Goal: Browse casually: Explore the website without a specific task or goal

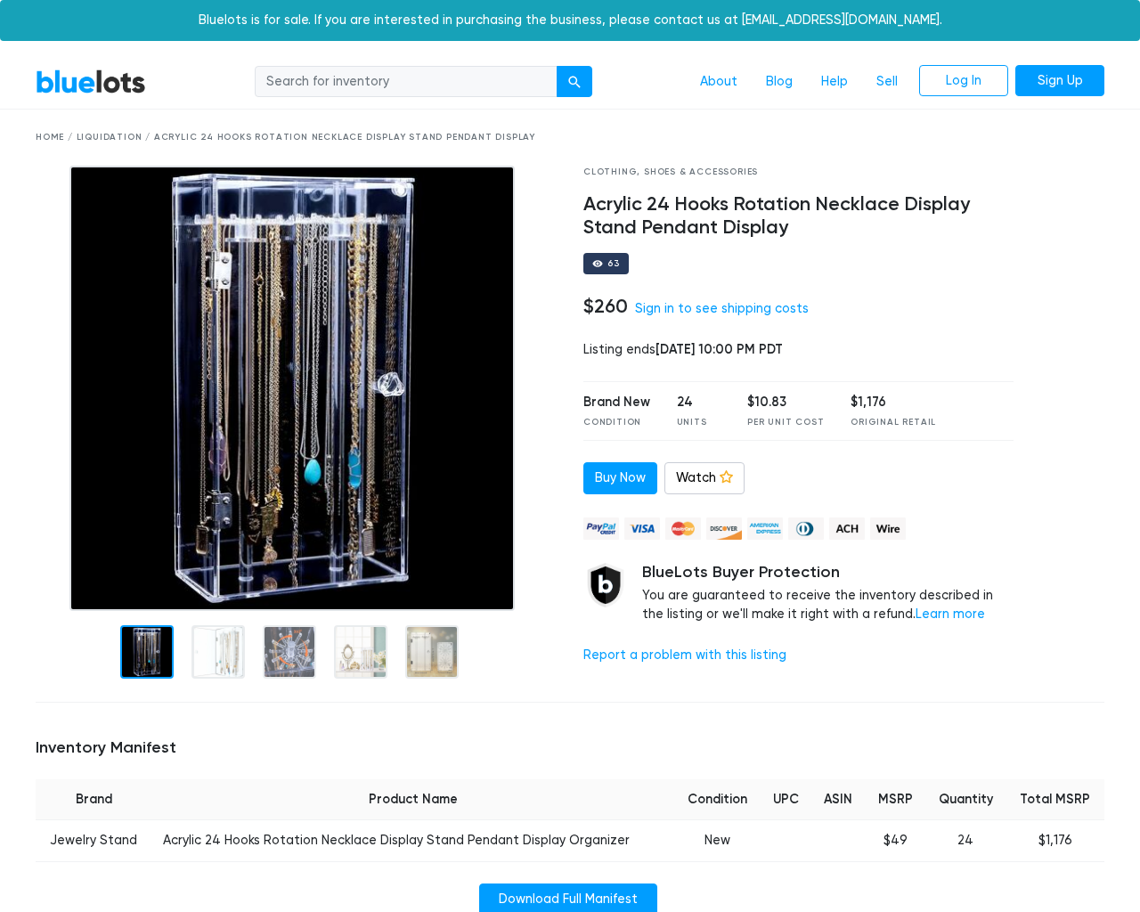
scroll to position [1271, 0]
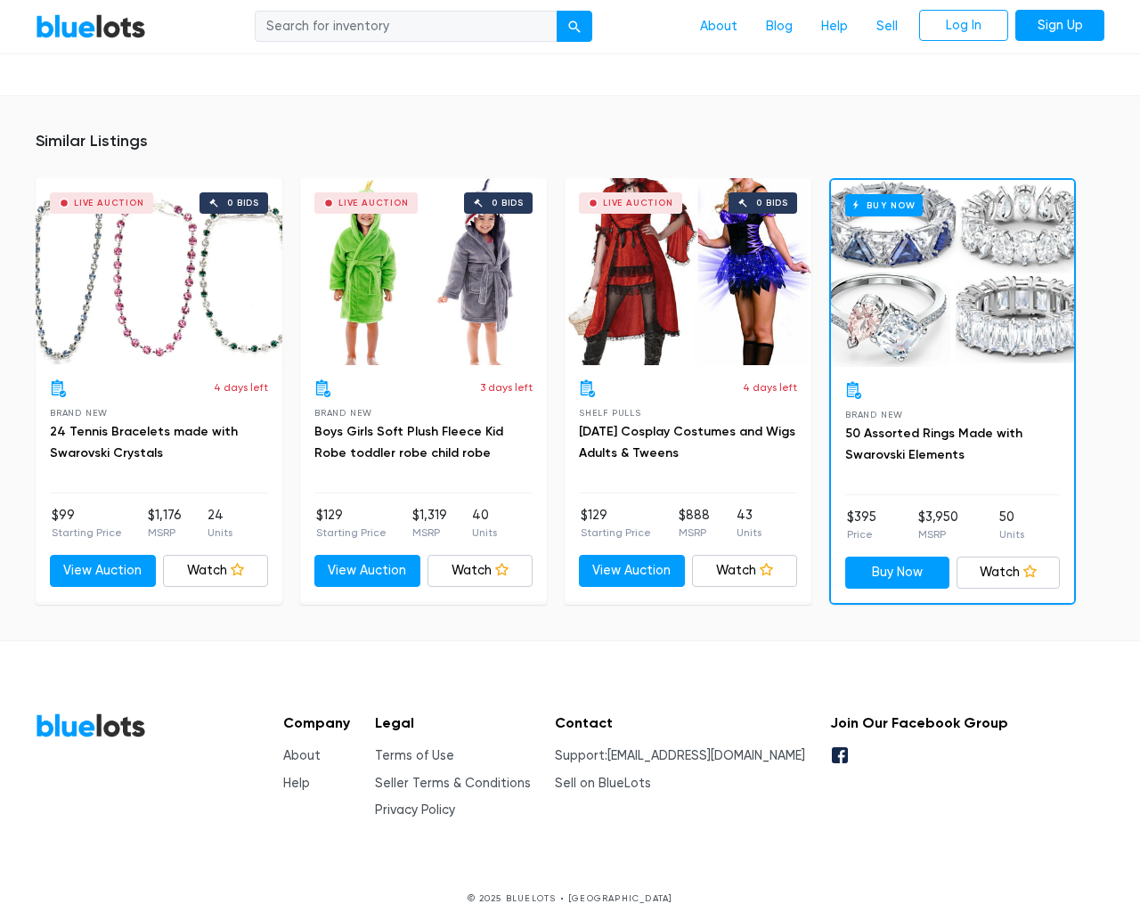
type input "the"
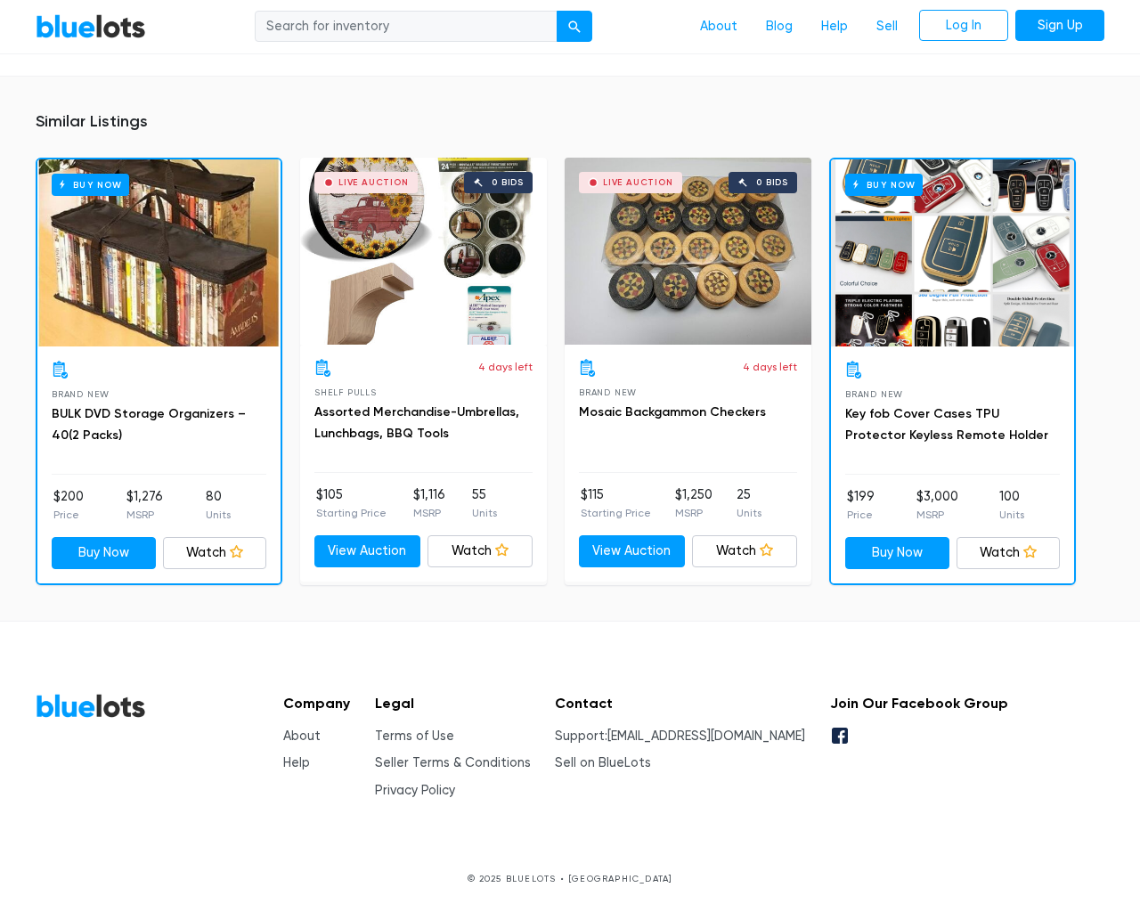
scroll to position [1156, 0]
type input "the"
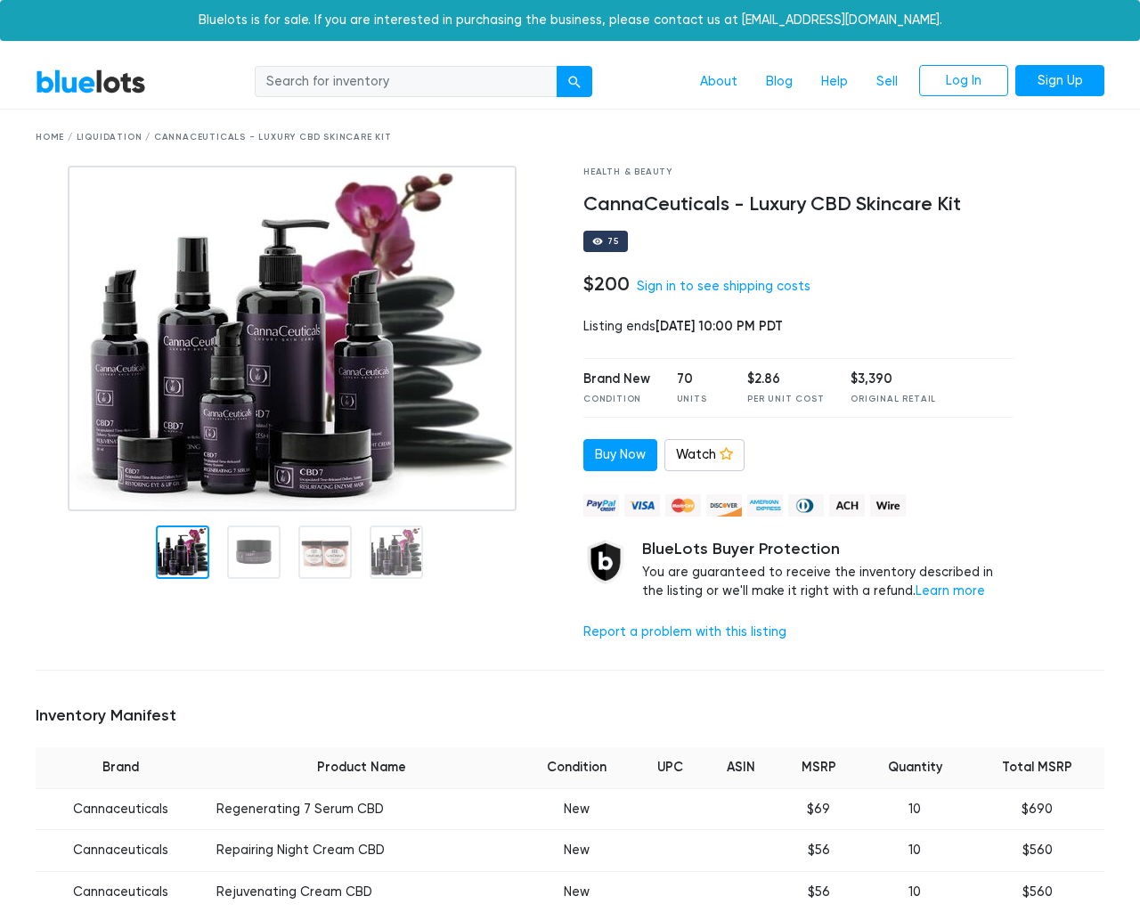
scroll to position [1450, 0]
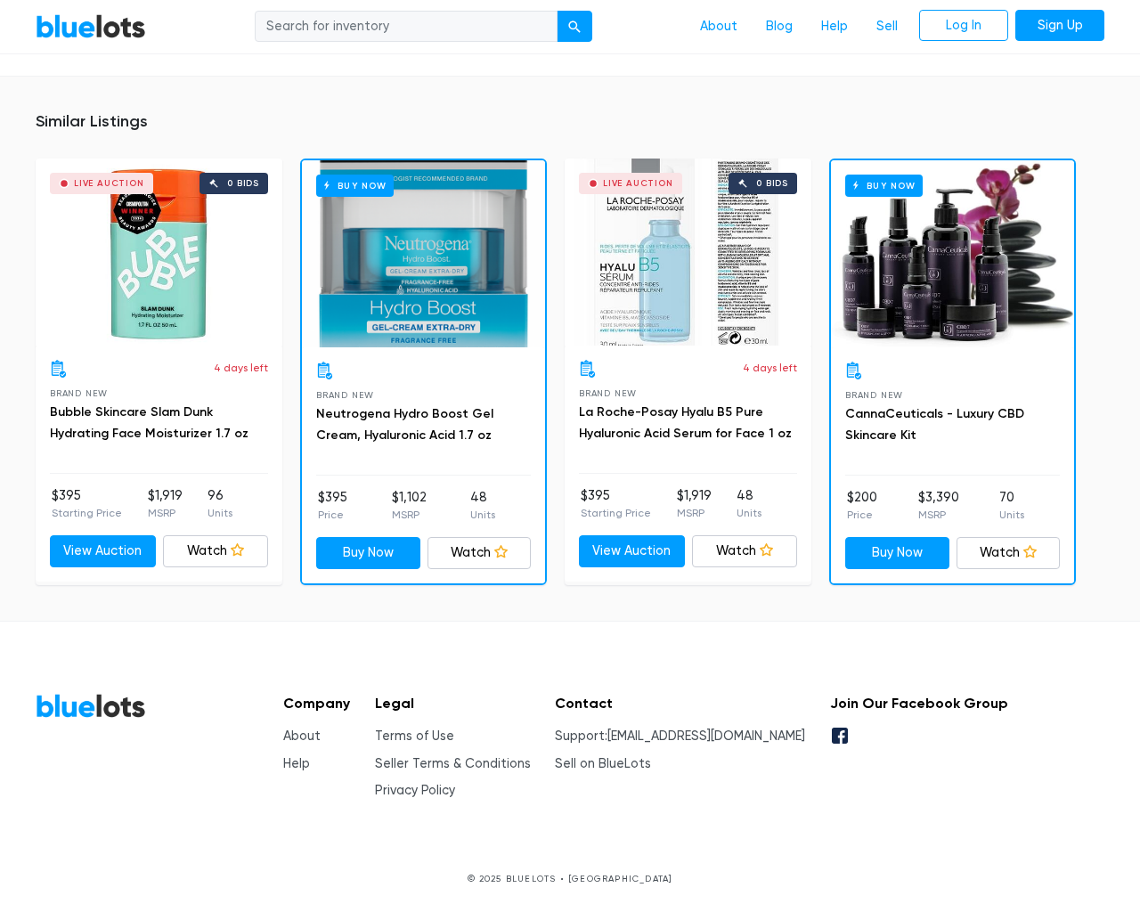
type input "the"
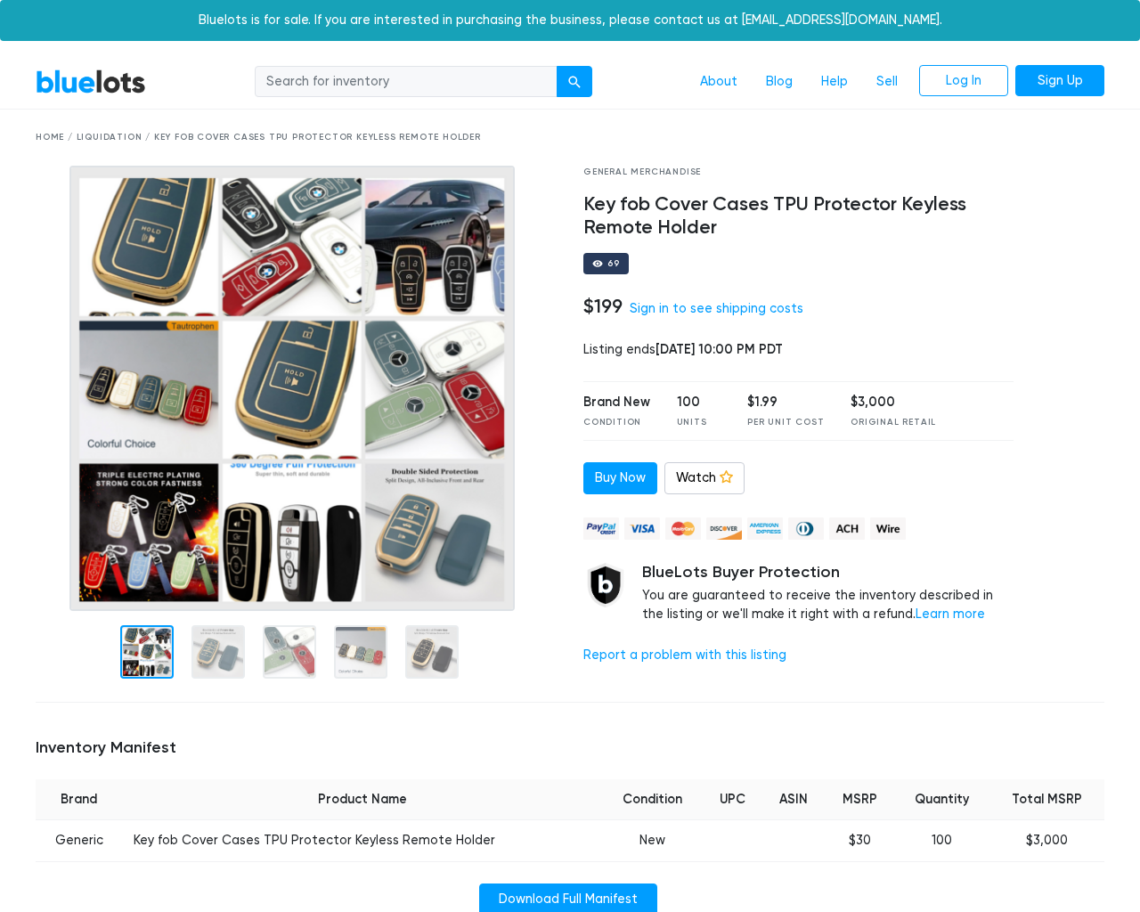
scroll to position [1232, 0]
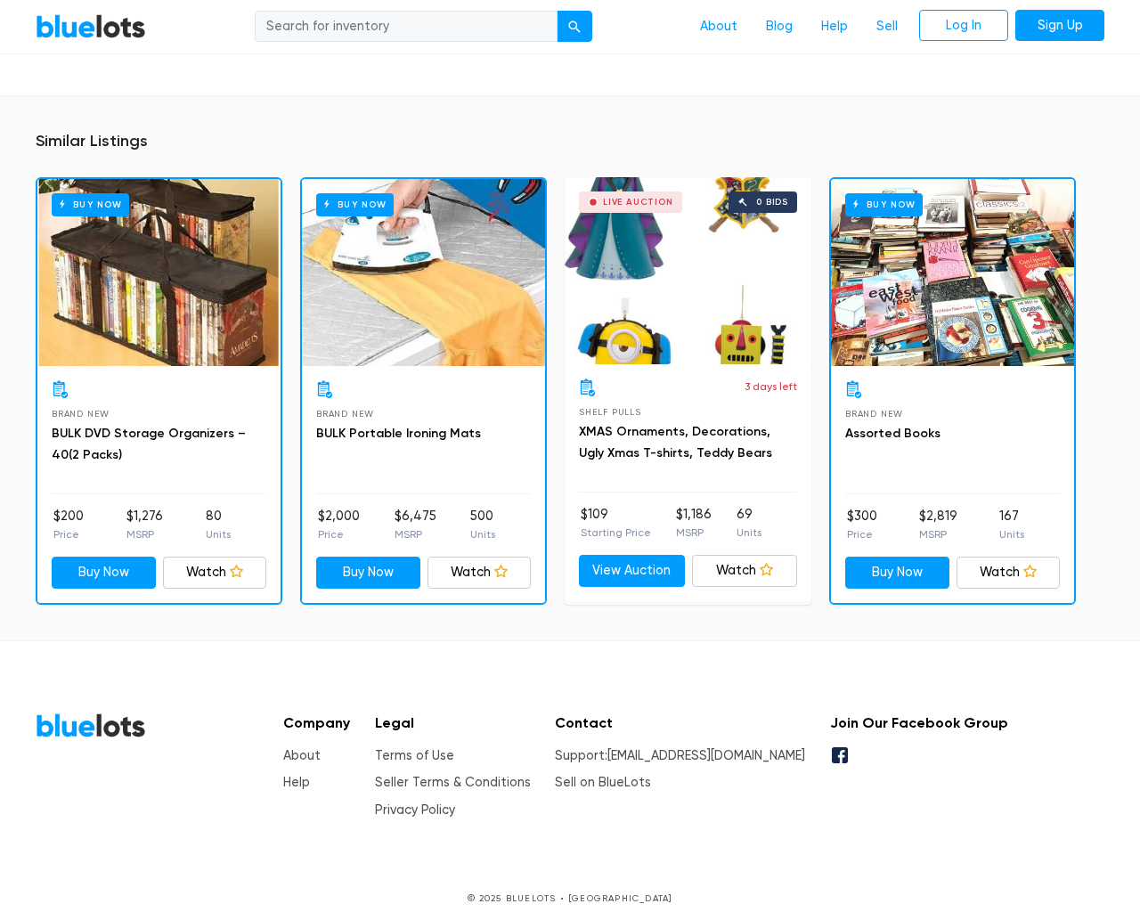
type input "the"
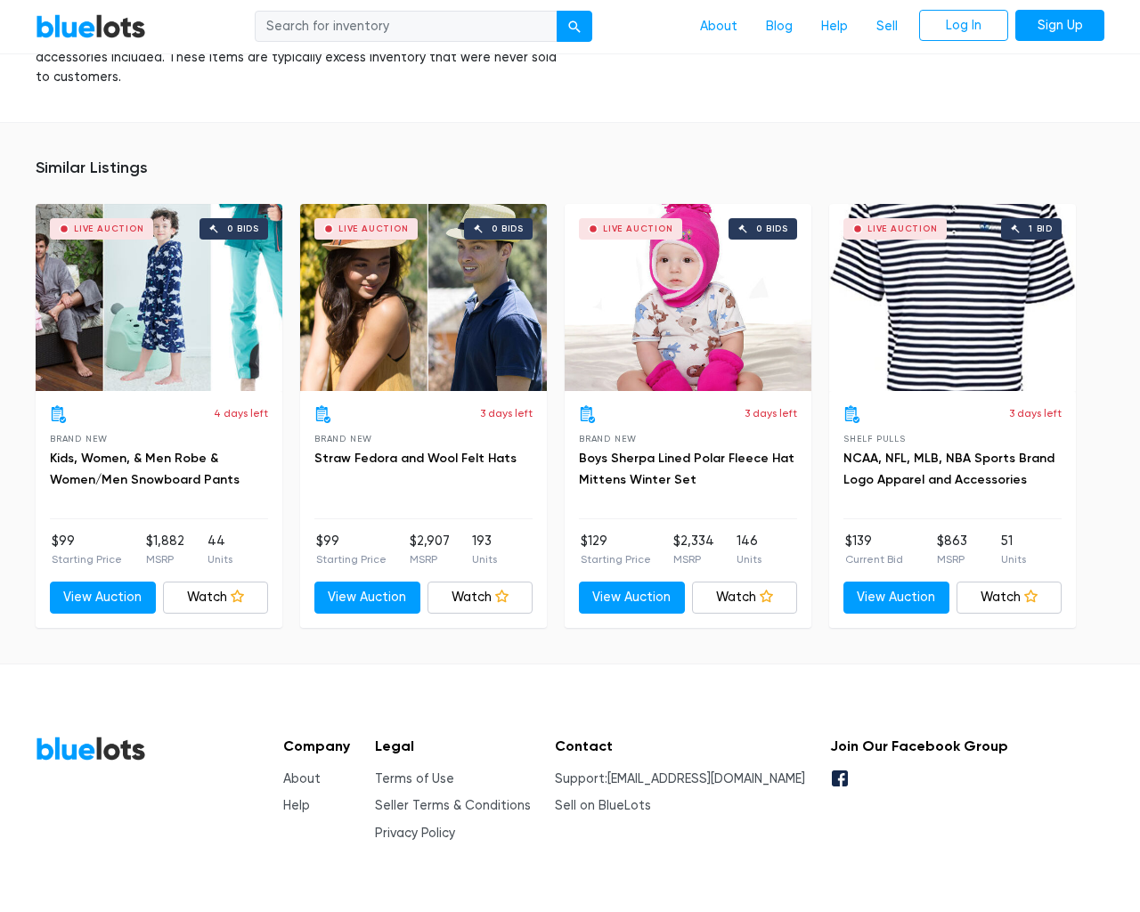
scroll to position [1263, 0]
type input "the"
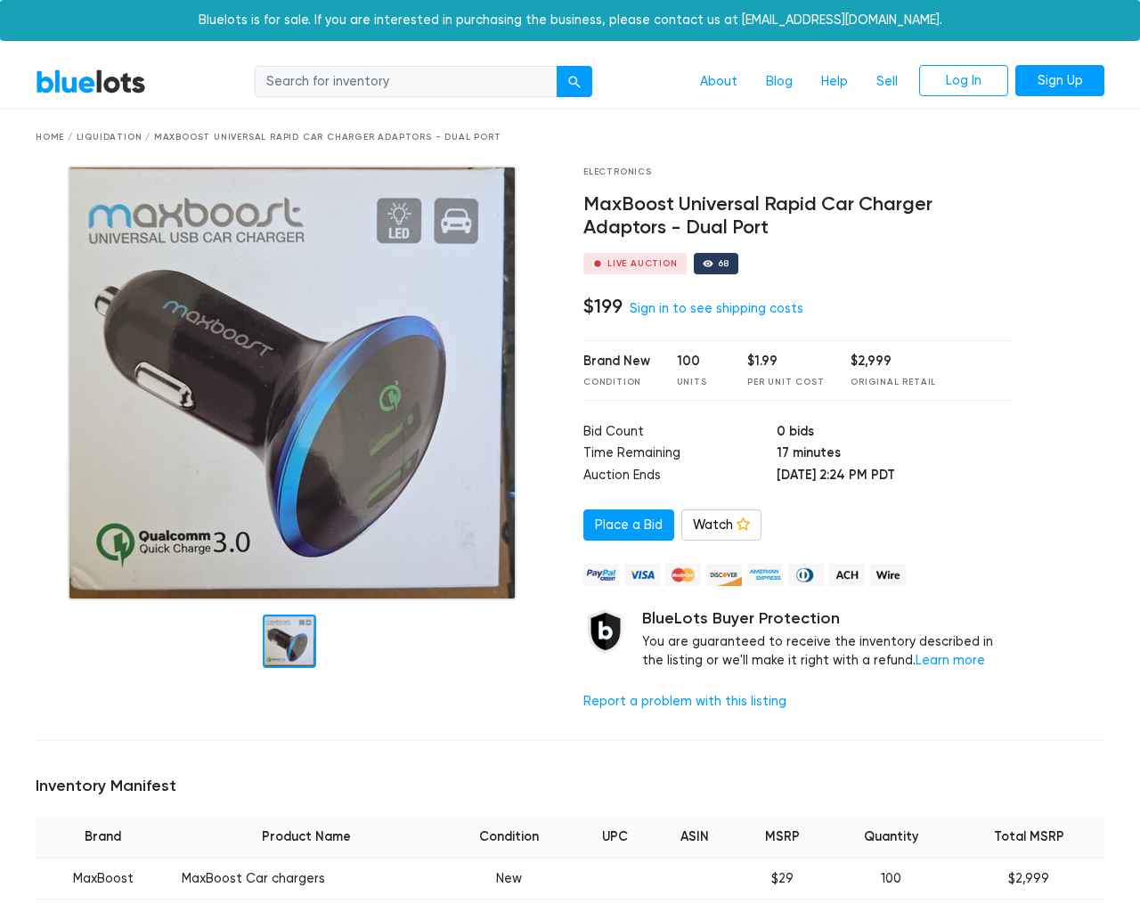
scroll to position [1286, 0]
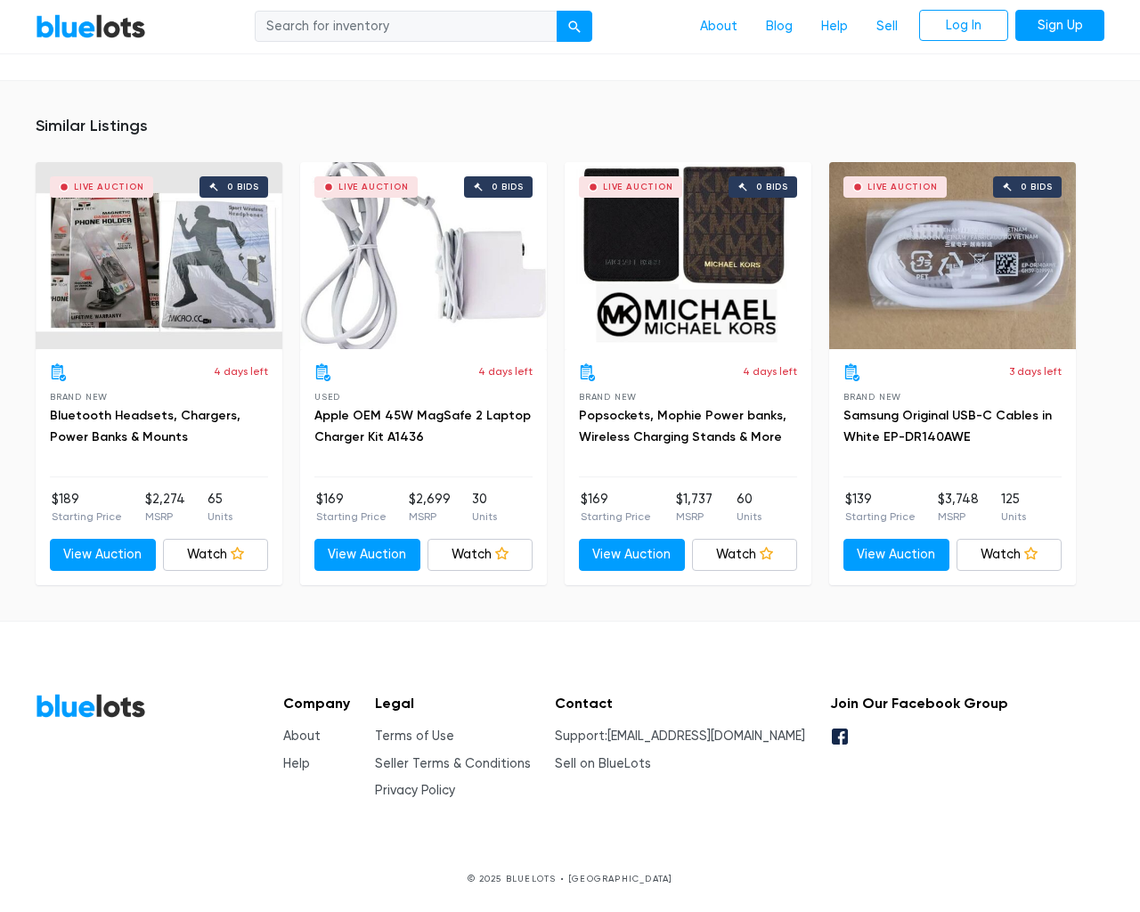
type input "the"
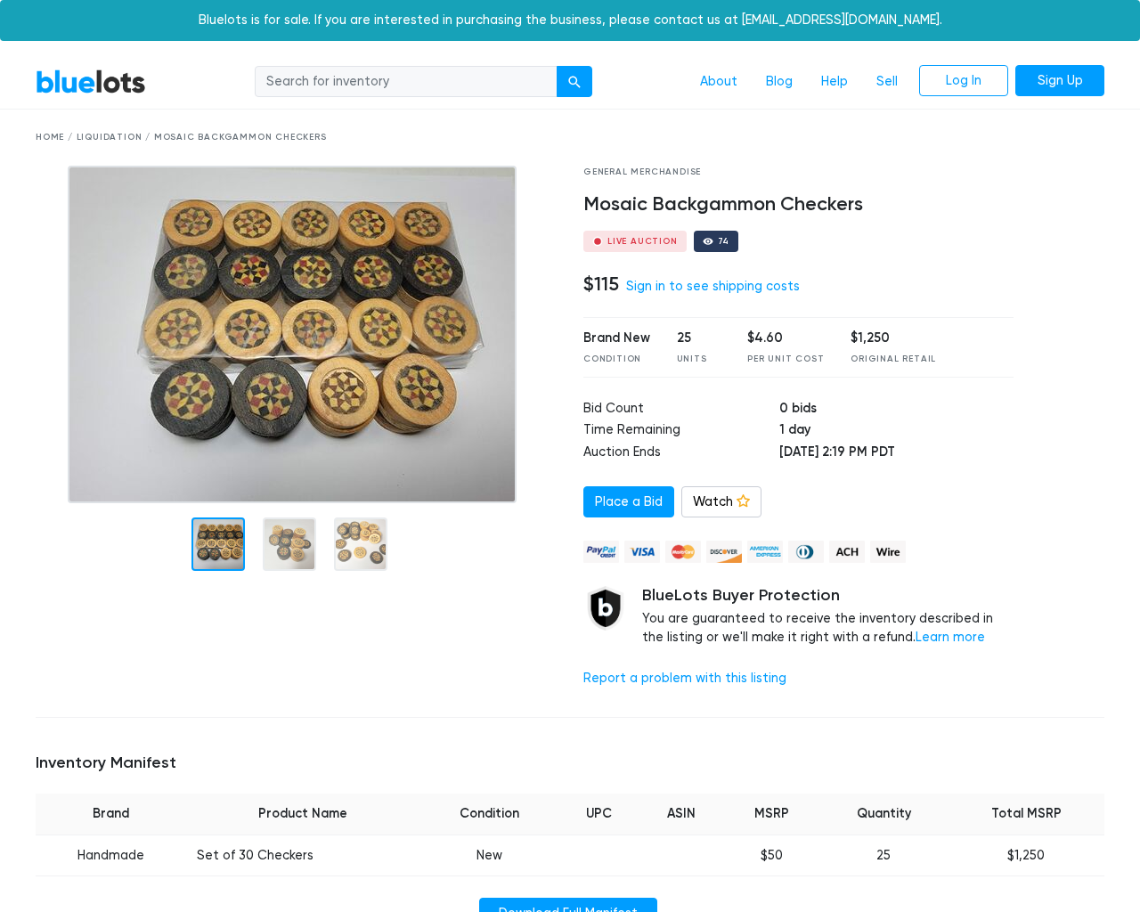
scroll to position [1190, 0]
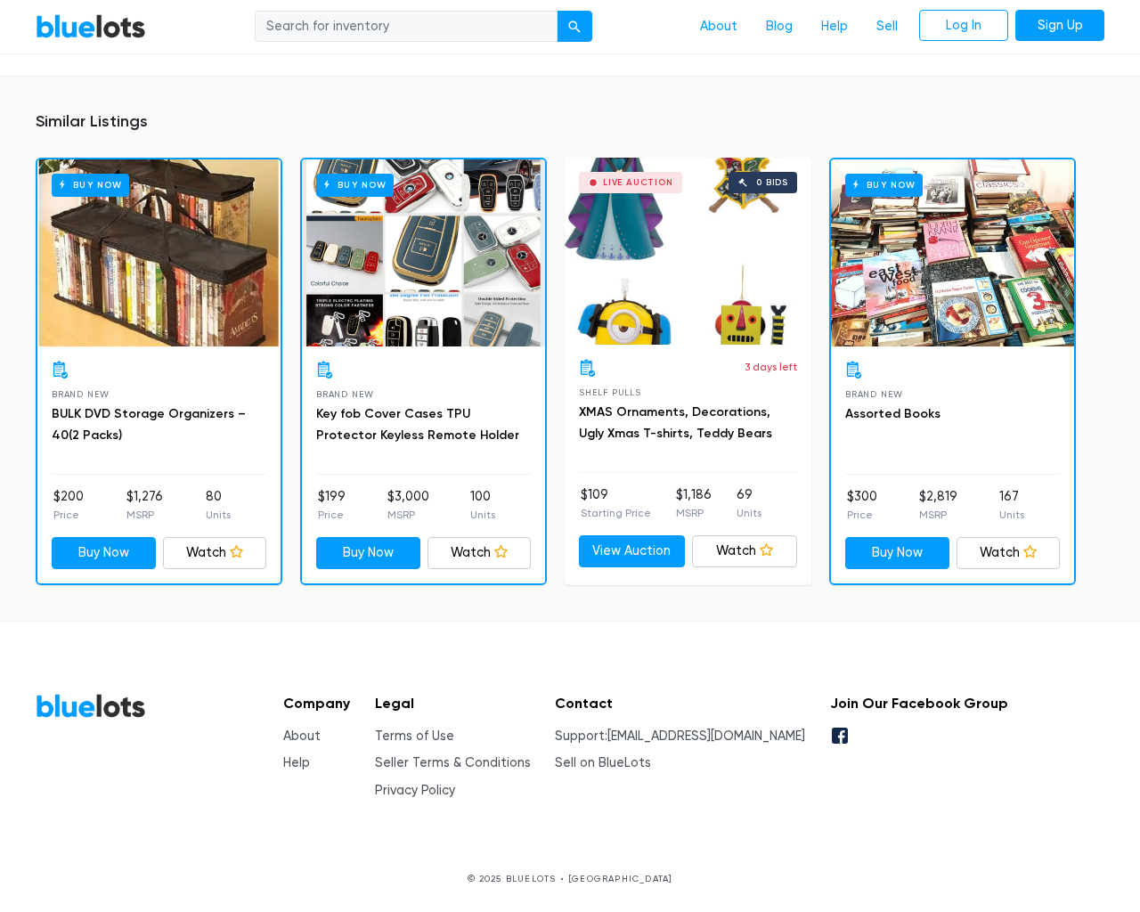
type input "the"
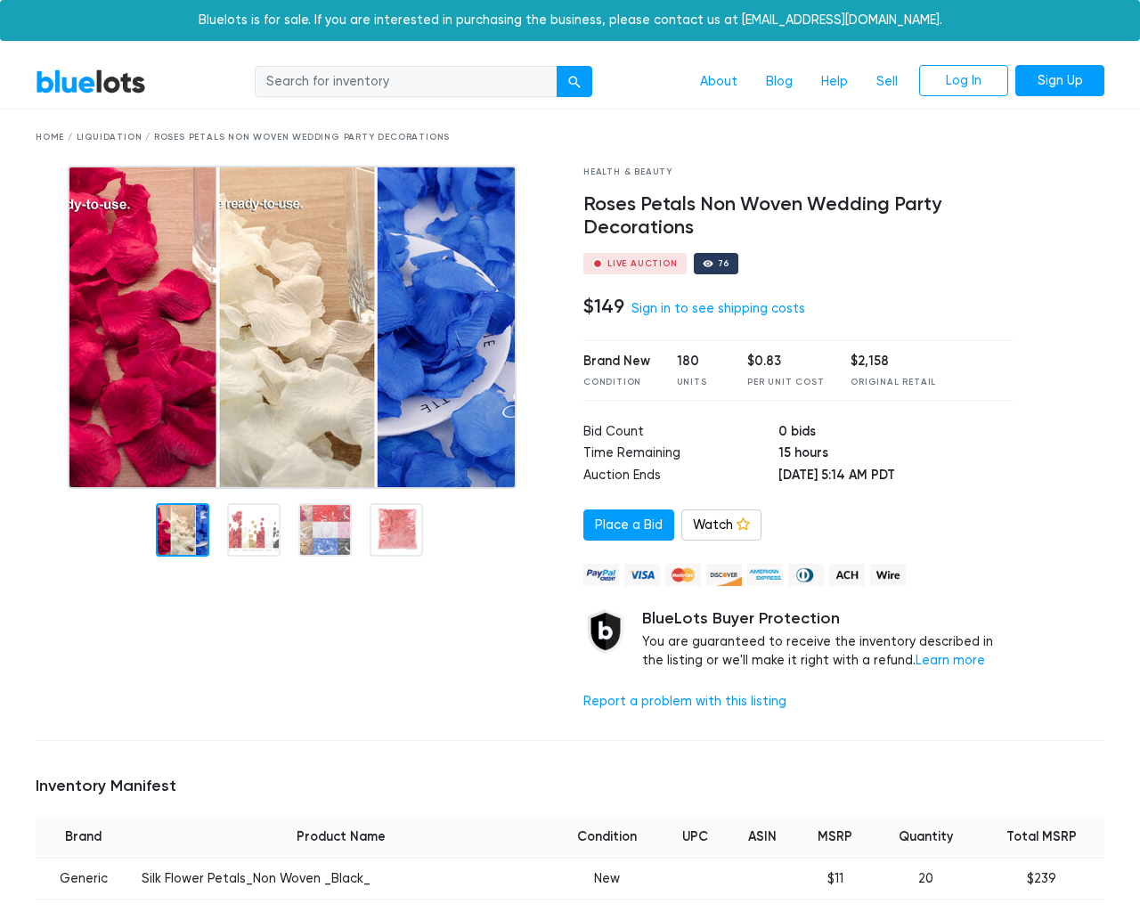
scroll to position [1526, 0]
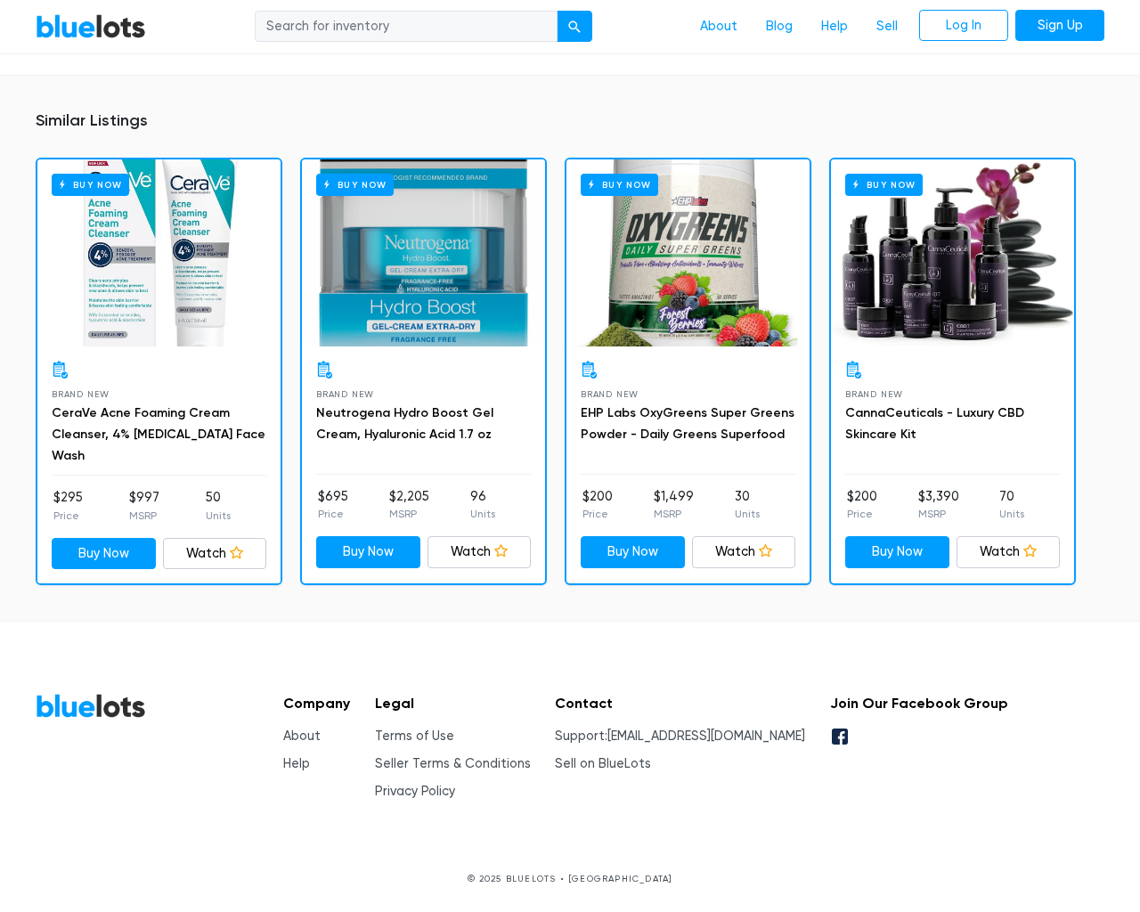
type input "the"
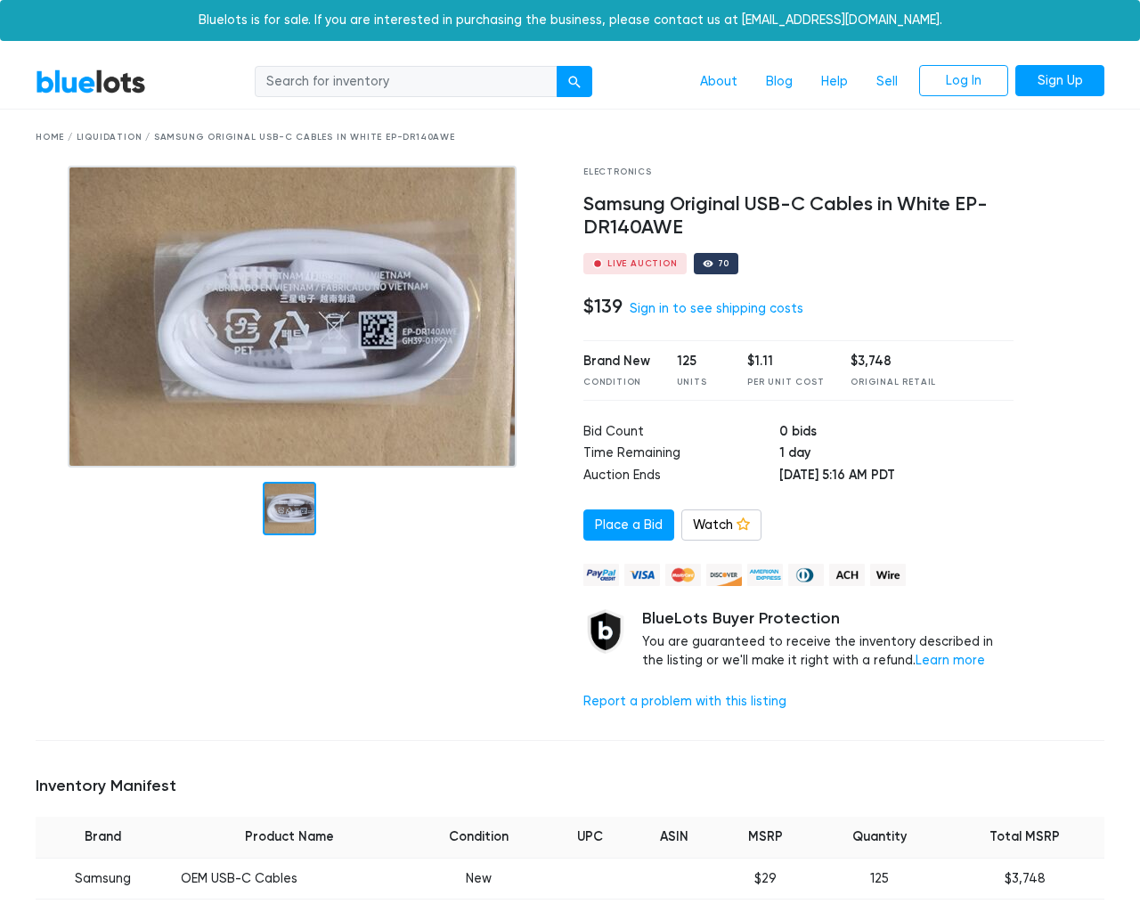
scroll to position [1150, 0]
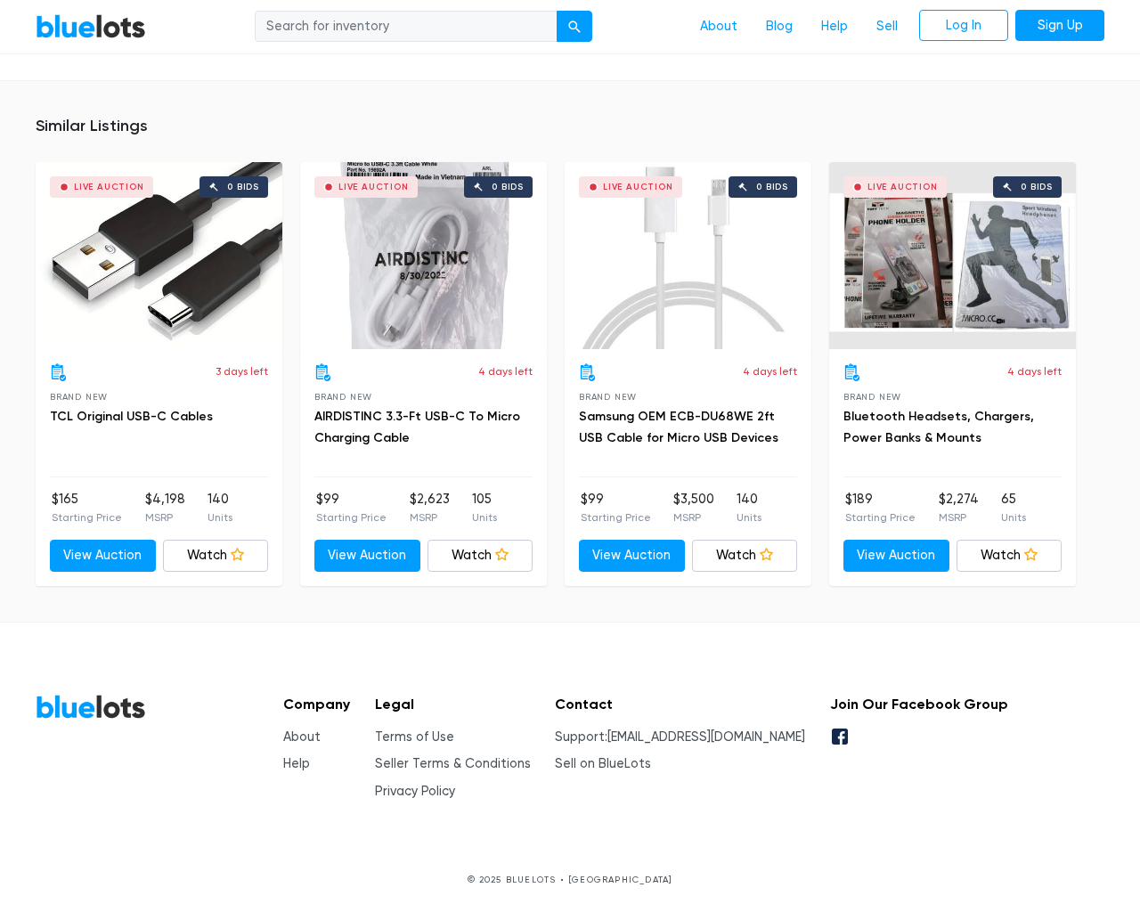
type input "the"
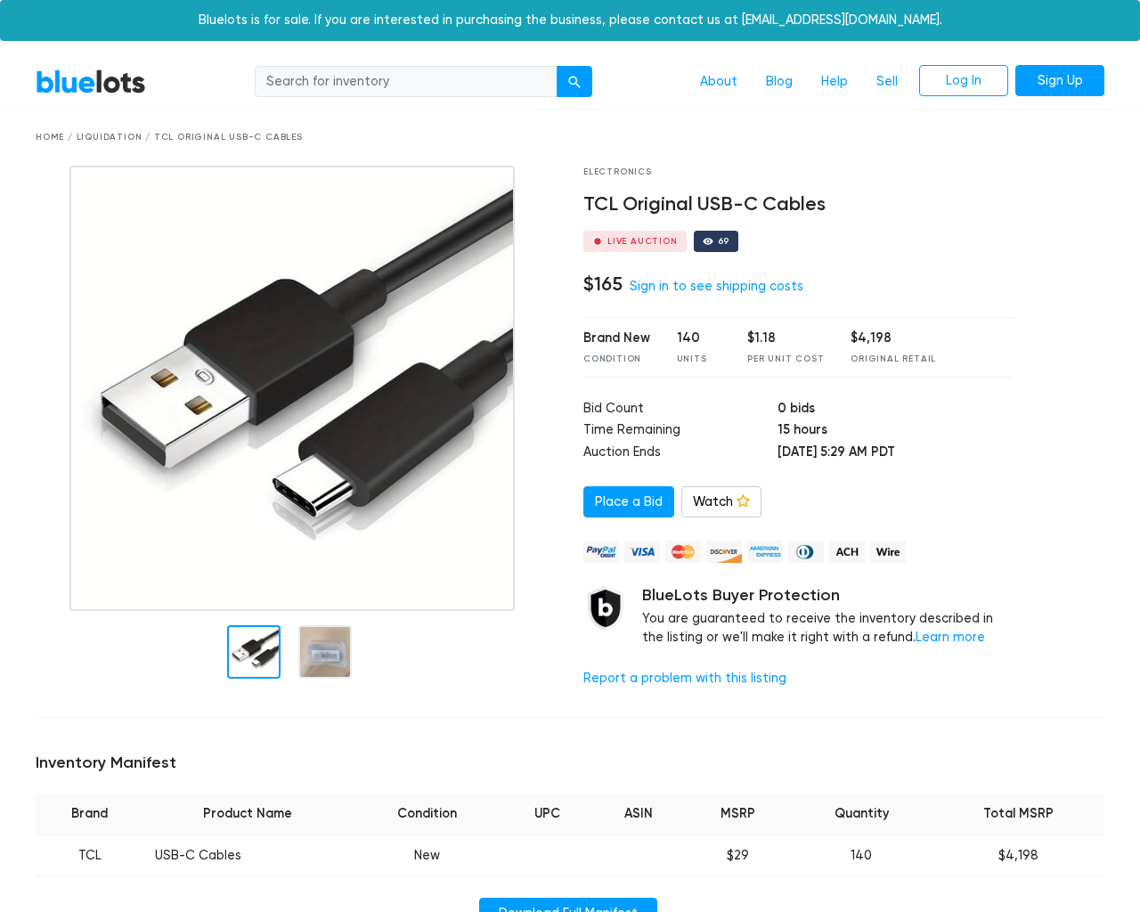
scroll to position [1109, 0]
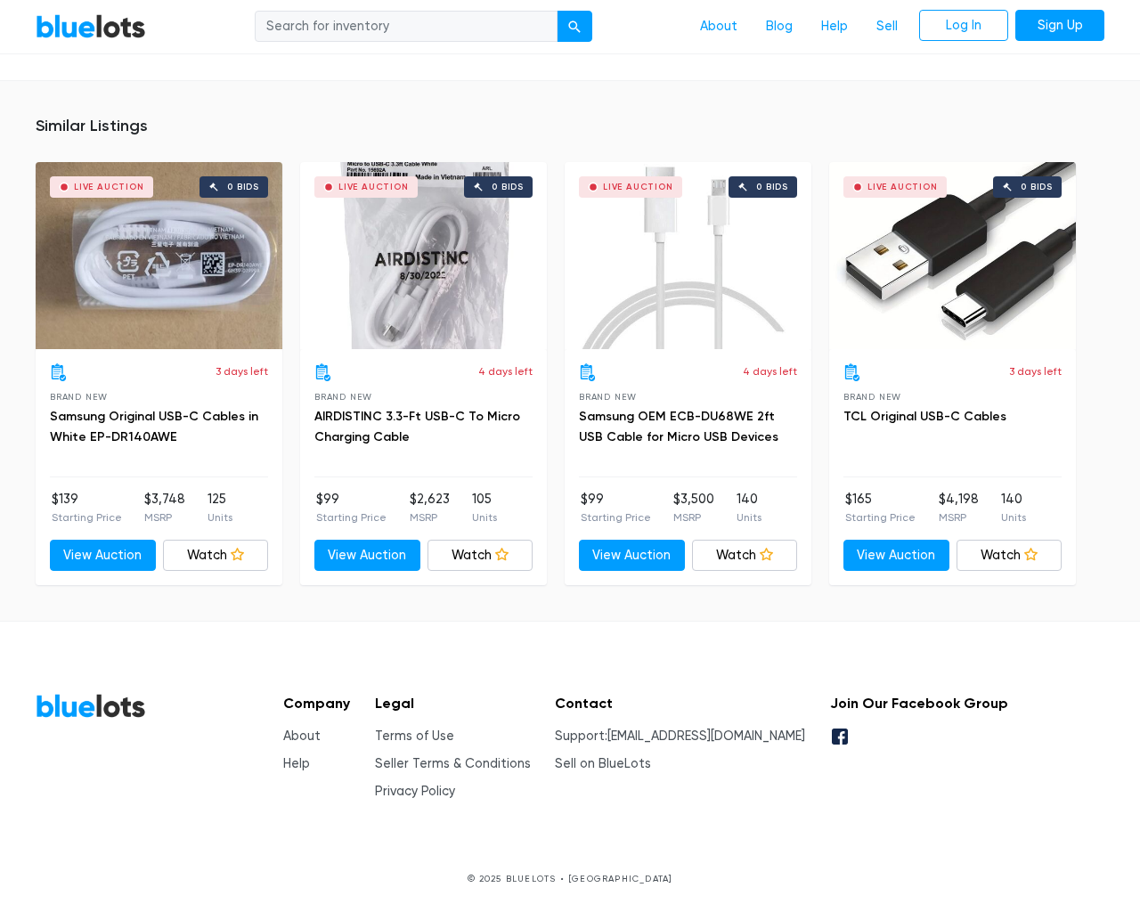
scroll to position [1109, 0]
type input "the"
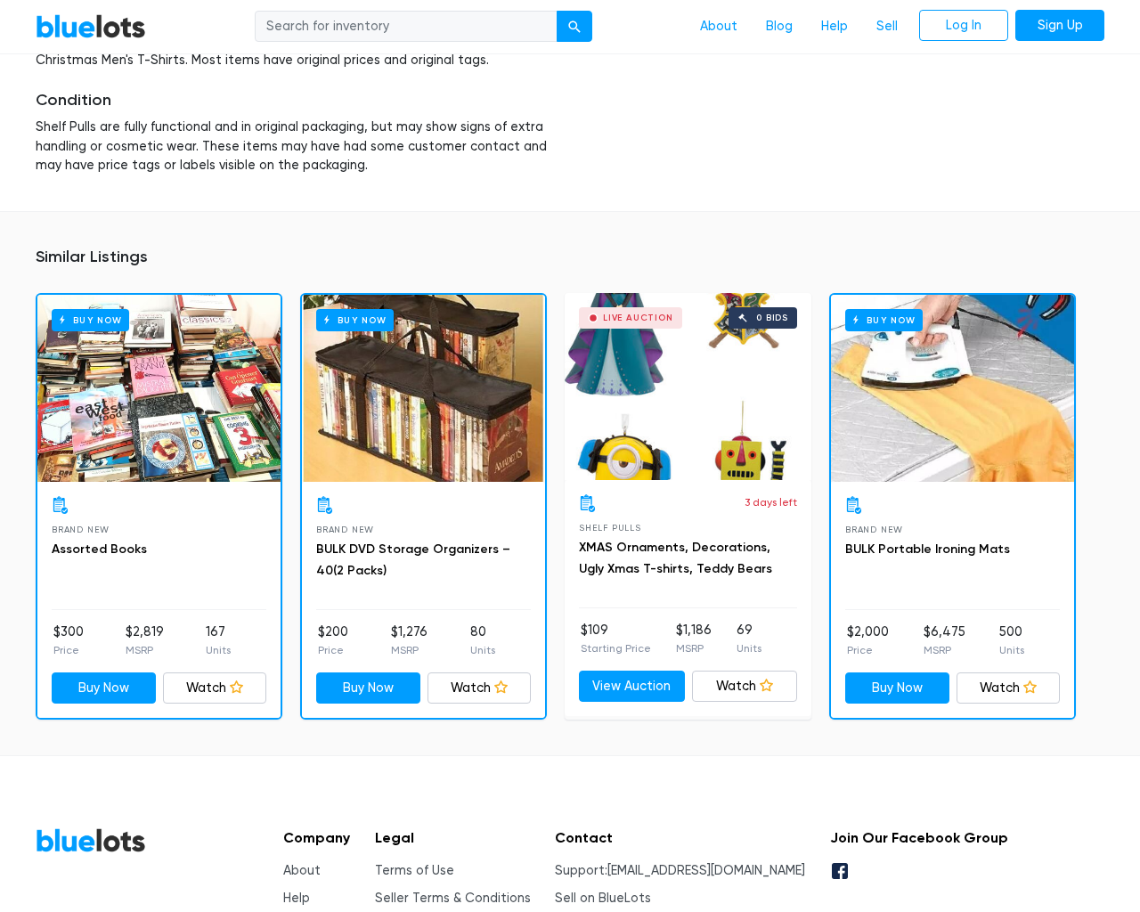
scroll to position [2459, 0]
type input "the"
